Goal: Obtain resource: Obtain resource

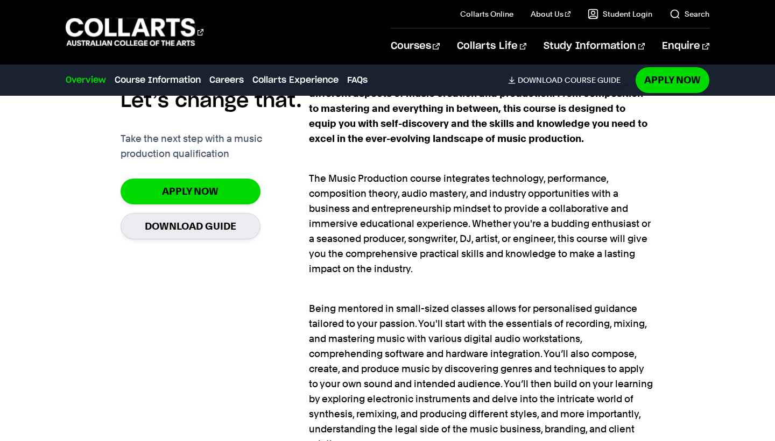
scroll to position [750, 0]
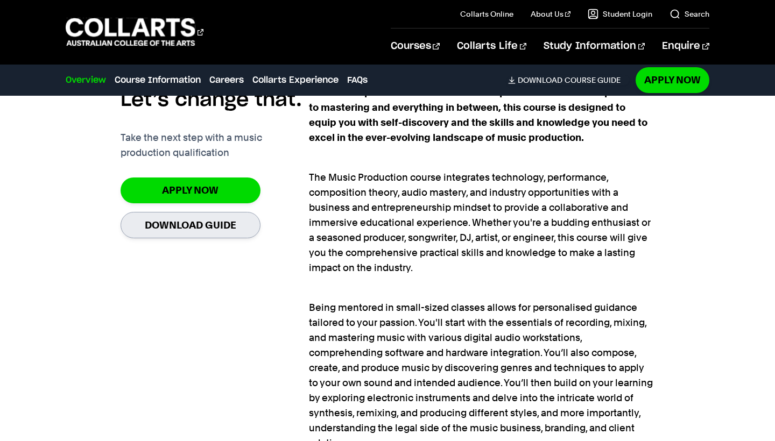
click at [194, 223] on link "Download Guide" at bounding box center [191, 225] width 140 height 26
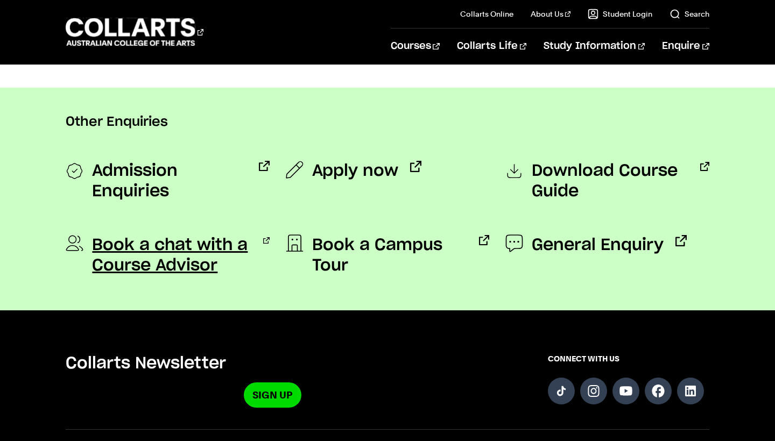
scroll to position [807, 0]
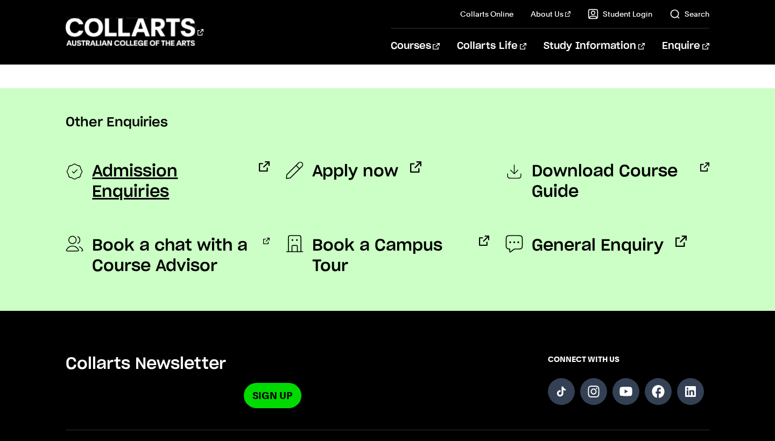
click at [216, 171] on span "Admission Enquiries" at bounding box center [169, 181] width 155 height 41
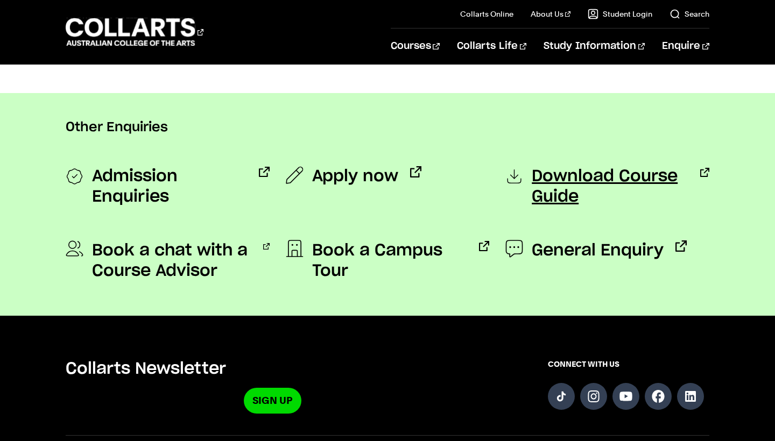
scroll to position [881, 0]
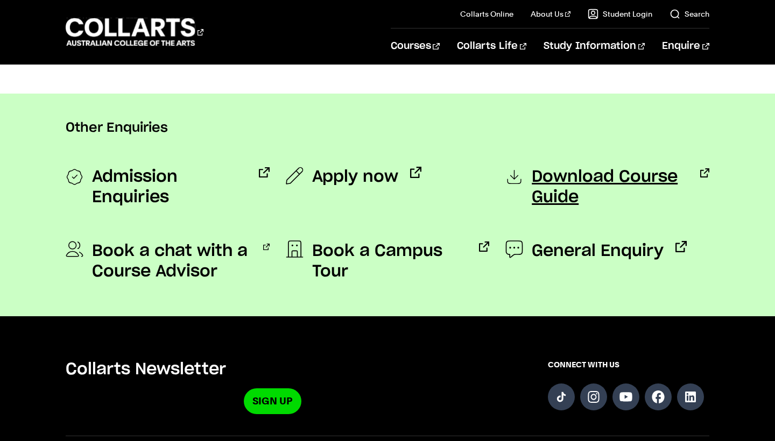
click at [569, 175] on span "Download Course Guide" at bounding box center [610, 187] width 157 height 41
